Goal: Task Accomplishment & Management: Use online tool/utility

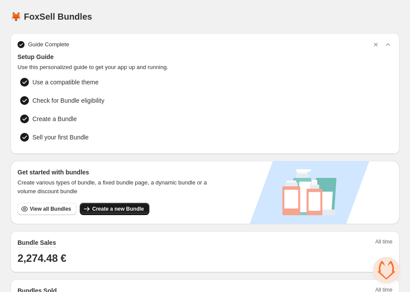
click at [108, 203] on button "Create a new Bundle" at bounding box center [114, 209] width 69 height 12
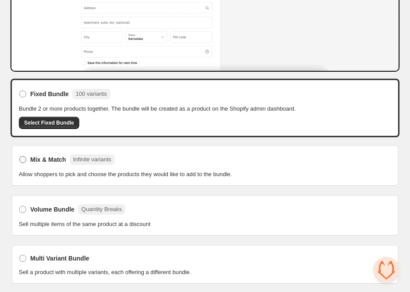
scroll to position [160, 0]
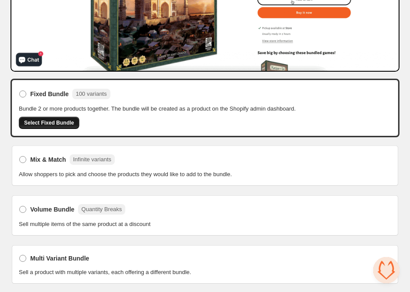
click at [59, 122] on span "Select Fixed Bundle" at bounding box center [49, 123] width 50 height 7
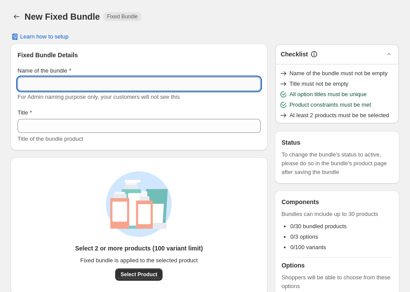
click at [90, 79] on input "Name of the bundle" at bounding box center [139, 84] width 243 height 14
click at [89, 81] on input "Name of the bundle" at bounding box center [139, 84] width 243 height 14
type input "**********"
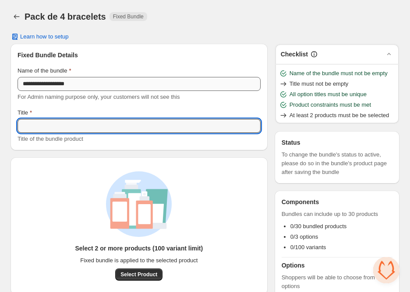
paste input "**********"
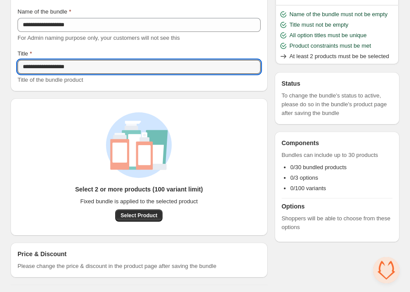
scroll to position [59, 0]
type input "**********"
click at [140, 219] on button "Select Product" at bounding box center [138, 216] width 47 height 12
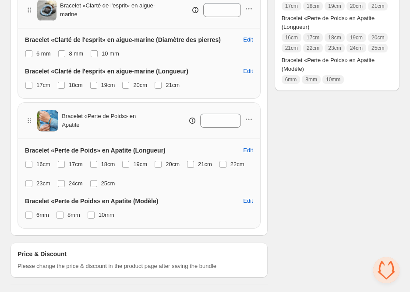
scroll to position [344, 0]
click at [68, 162] on label "17cm" at bounding box center [69, 164] width 25 height 12
click at [31, 163] on span at bounding box center [28, 164] width 7 height 7
click at [39, 183] on span "23cm" at bounding box center [43, 183] width 14 height 7
click at [80, 183] on span "24cm" at bounding box center [76, 183] width 14 height 7
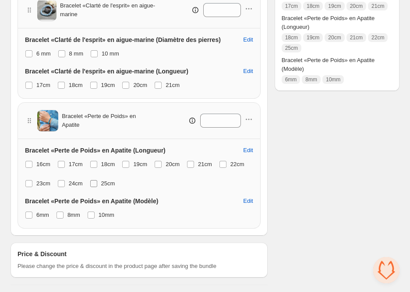
click at [98, 183] on span at bounding box center [94, 184] width 8 height 8
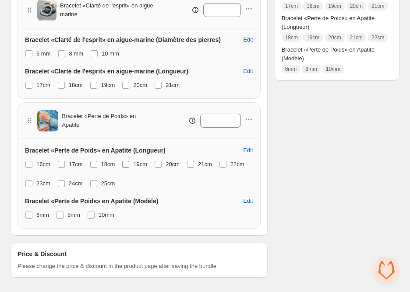
click at [133, 165] on label "19cm" at bounding box center [134, 164] width 25 height 12
click at [165, 164] on label "20cm" at bounding box center [166, 164] width 25 height 12
click at [194, 164] on span at bounding box center [190, 164] width 7 height 7
click at [223, 164] on span at bounding box center [222, 164] width 7 height 7
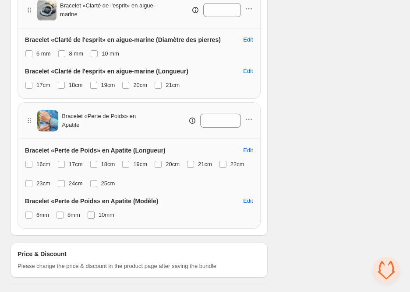
click at [98, 213] on label "10mm" at bounding box center [100, 215] width 27 height 12
click at [32, 214] on span at bounding box center [28, 215] width 7 height 7
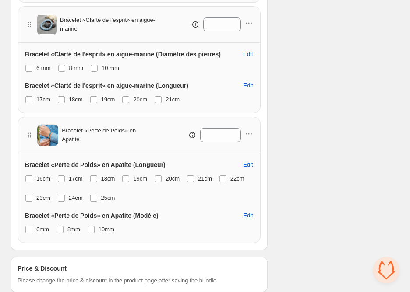
scroll to position [329, 0]
click at [38, 70] on span "6 mm" at bounding box center [43, 68] width 14 height 7
click at [105, 69] on span "10 mm" at bounding box center [111, 68] width 18 height 7
click at [46, 101] on span "17cm" at bounding box center [43, 100] width 14 height 7
click at [88, 97] on div "17cm 18cm 19cm 20cm 21cm" at bounding box center [139, 100] width 228 height 12
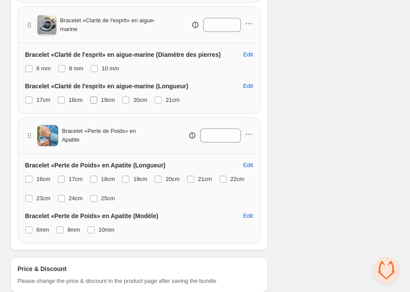
click at [107, 99] on span "19cm" at bounding box center [108, 100] width 14 height 7
click at [138, 99] on span "20cm" at bounding box center [140, 100] width 14 height 7
click at [171, 99] on span "21cm" at bounding box center [172, 100] width 14 height 7
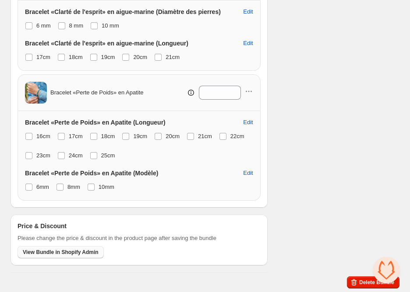
scroll to position [372, 0]
click at [49, 250] on span "View Bundle in Shopify Admin" at bounding box center [61, 252] width 76 height 7
